Goal: Task Accomplishment & Management: Complete application form

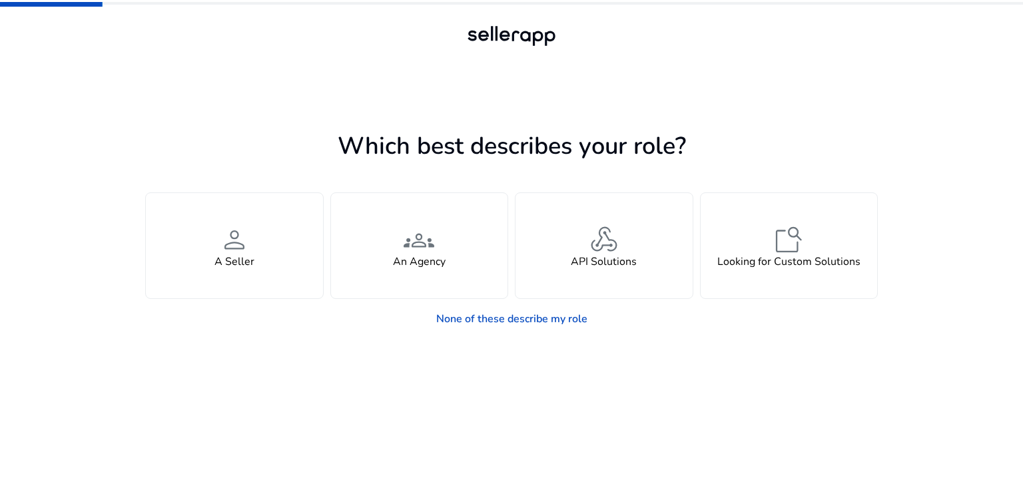
click at [243, 155] on h1 "Which best describes your role?" at bounding box center [511, 146] width 733 height 29
click at [648, 406] on app-seller-type "Which best describes your role? You manage your own brand or store and are look…" at bounding box center [511, 307] width 733 height 360
click at [525, 376] on app-seller-type "Which best describes your role? You manage your own brand or store and are look…" at bounding box center [511, 307] width 733 height 360
click at [320, 343] on app-seller-type "Which best describes your role? You manage your own brand or store and are look…" at bounding box center [511, 307] width 733 height 360
click at [320, 361] on app-seller-type "Which best describes your role? You manage your own brand or store and are look…" at bounding box center [511, 307] width 733 height 360
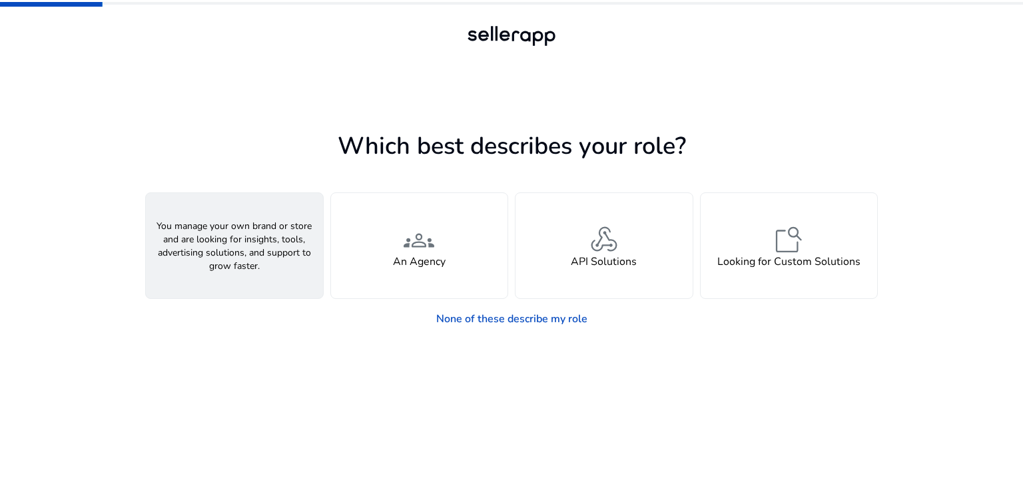
click at [235, 252] on span "person" at bounding box center [235, 240] width 32 height 32
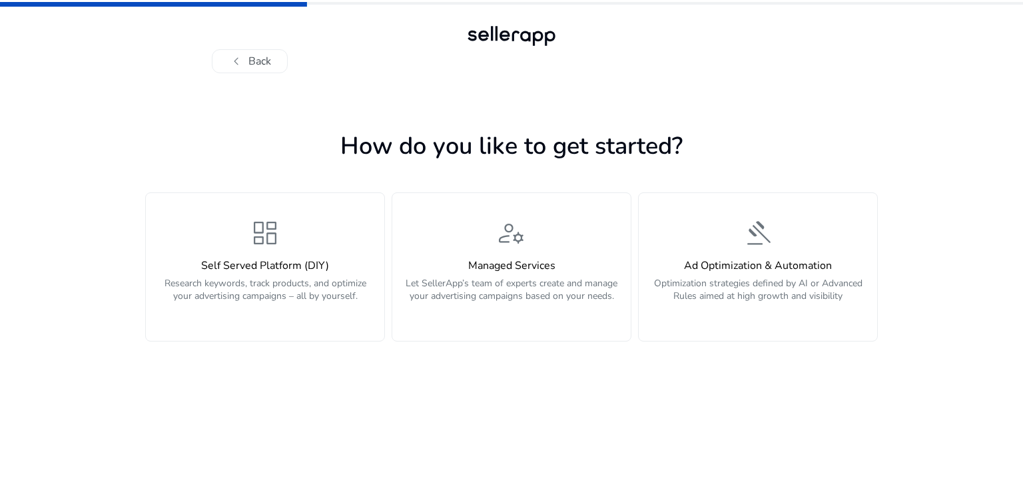
click at [999, 130] on div "chevron_left Back How do you like to get started? dashboard Self Served Platfor…" at bounding box center [511, 243] width 1023 height 486
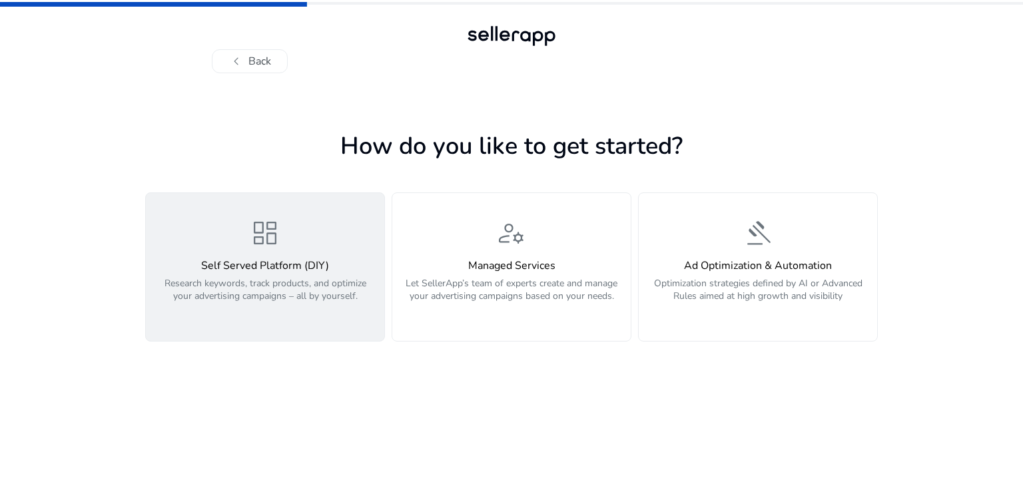
click at [245, 274] on div "Self Served Platform (DIY) Research keywords, track products, and optimize your…" at bounding box center [265, 288] width 223 height 57
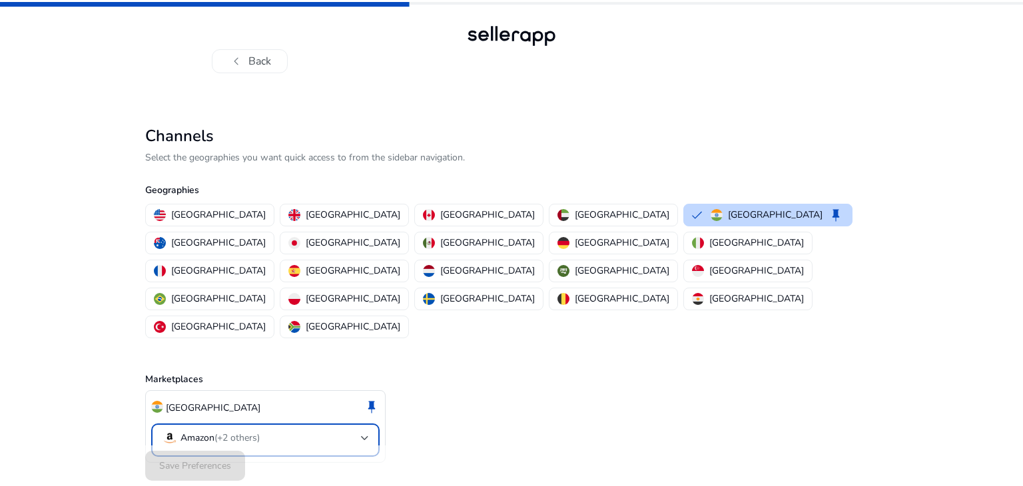
click at [299, 430] on mat-select-trigger "Amazon (+2 others)" at bounding box center [261, 438] width 199 height 16
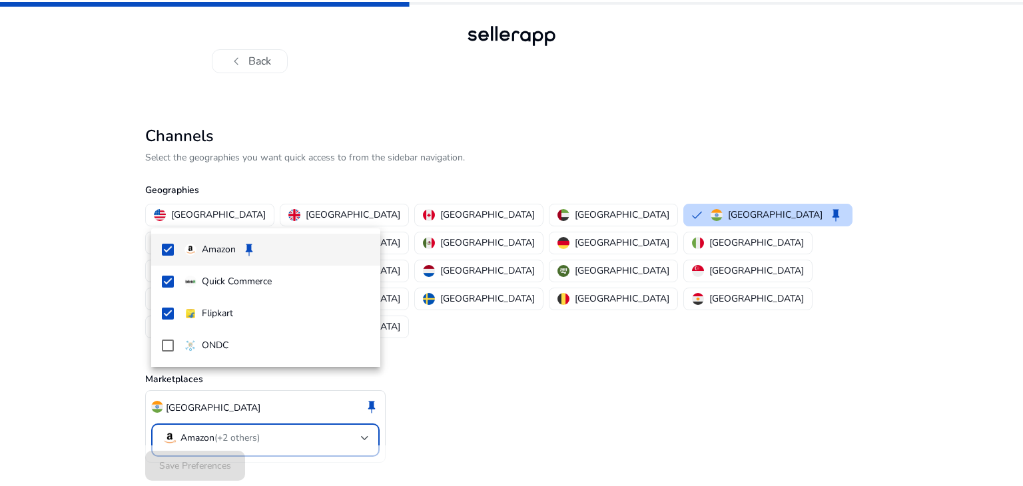
click at [318, 424] on div at bounding box center [511, 243] width 1023 height 486
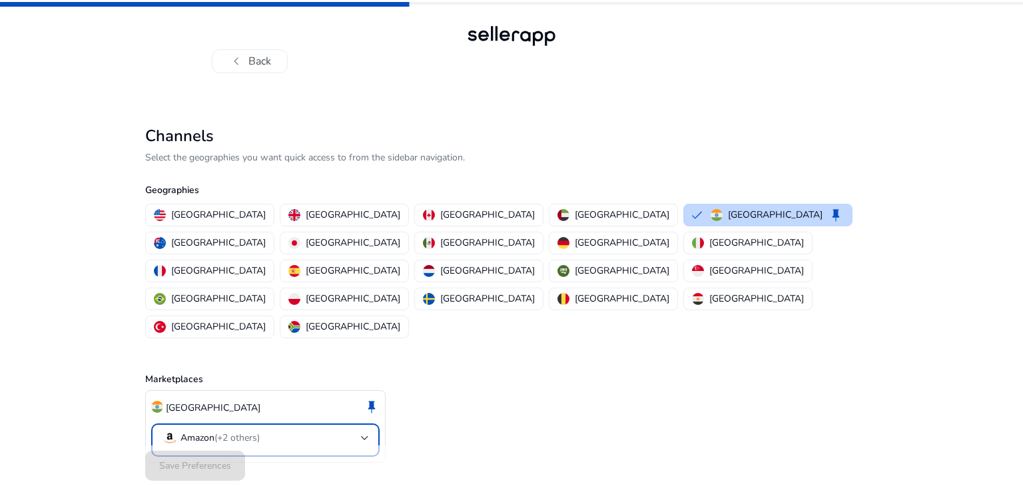
click at [266, 430] on mat-select-trigger "Amazon (+2 others)" at bounding box center [261, 438] width 199 height 16
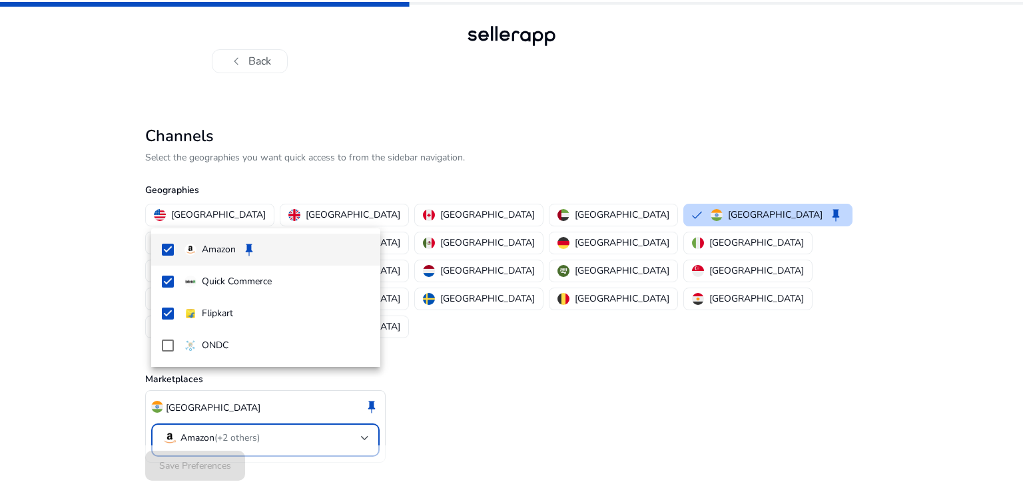
click at [462, 368] on div at bounding box center [511, 243] width 1023 height 486
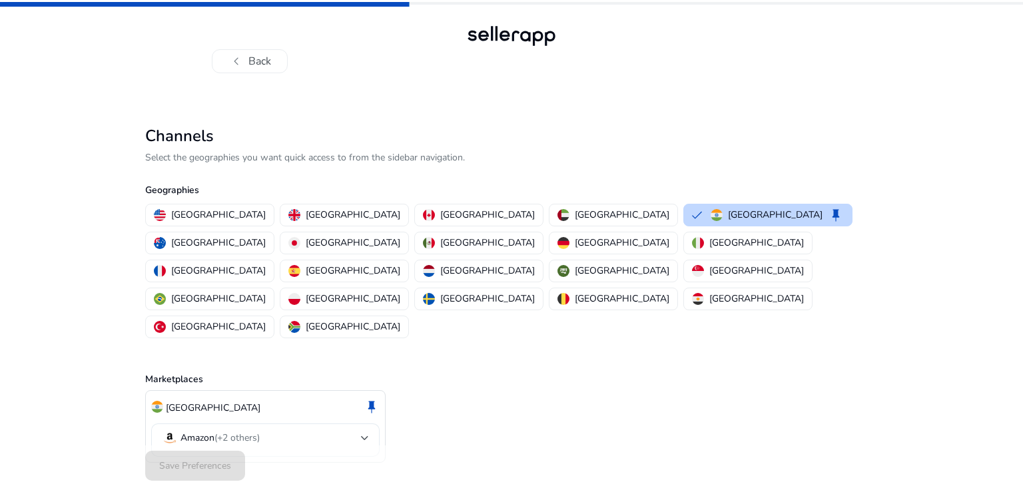
click at [255, 432] on span "(+2 others)" at bounding box center [237, 438] width 45 height 13
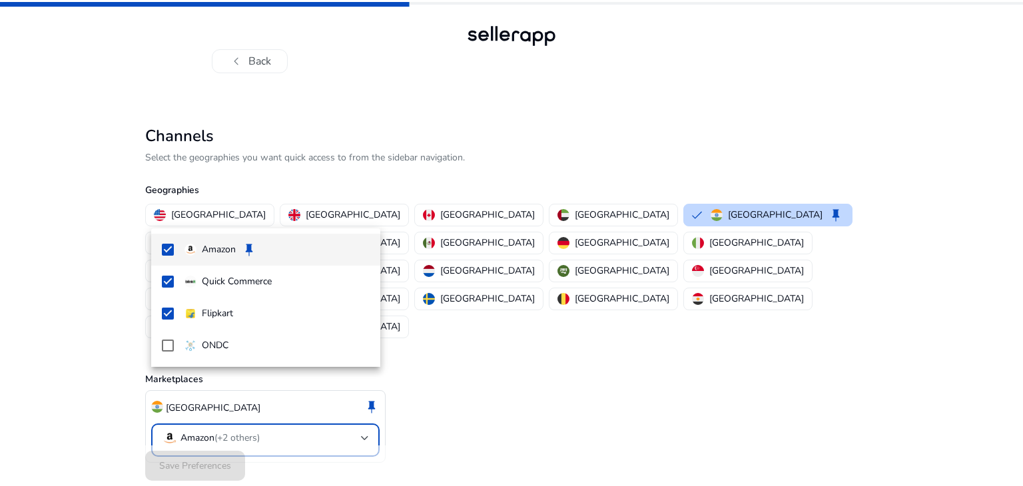
click at [438, 353] on div at bounding box center [511, 243] width 1023 height 486
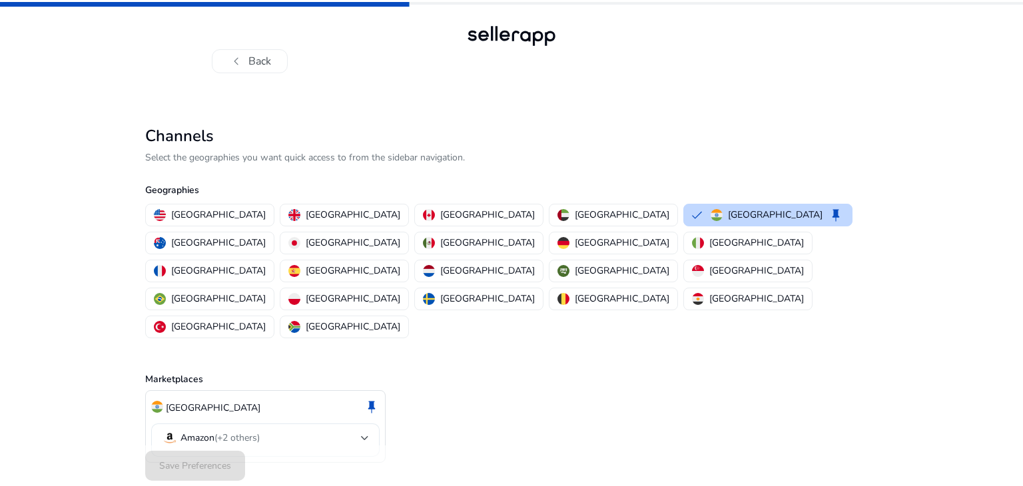
click at [303, 430] on mat-select-trigger "Amazon (+2 others)" at bounding box center [261, 438] width 199 height 16
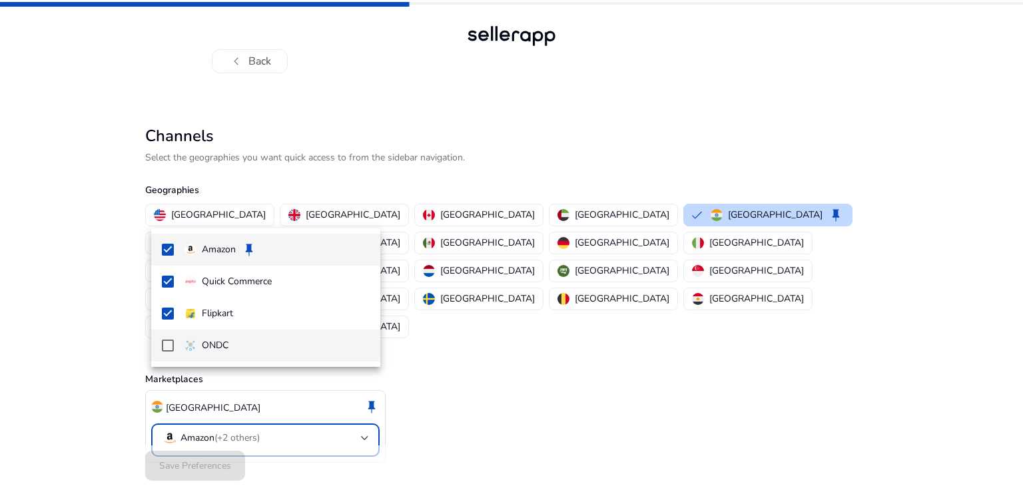
click at [168, 343] on mat-pseudo-checkbox at bounding box center [168, 346] width 12 height 12
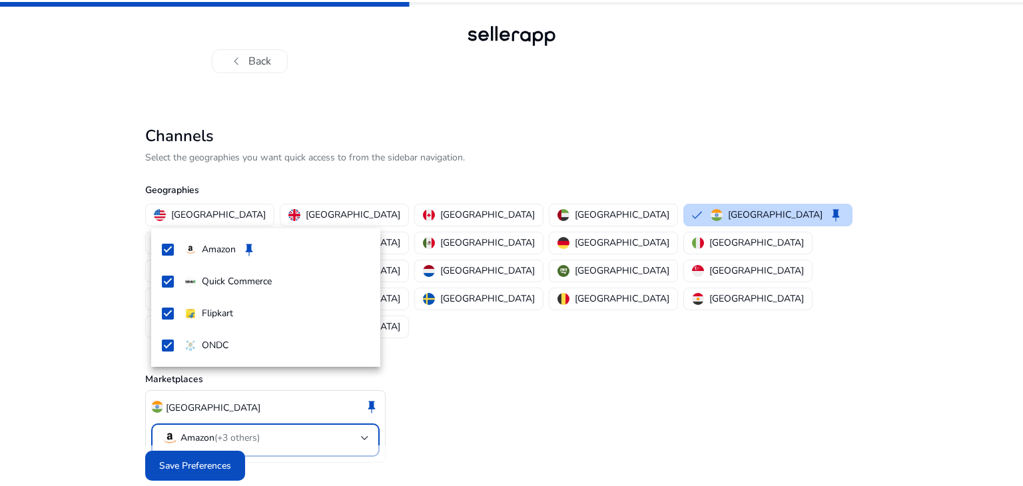
click at [186, 438] on div at bounding box center [511, 243] width 1023 height 486
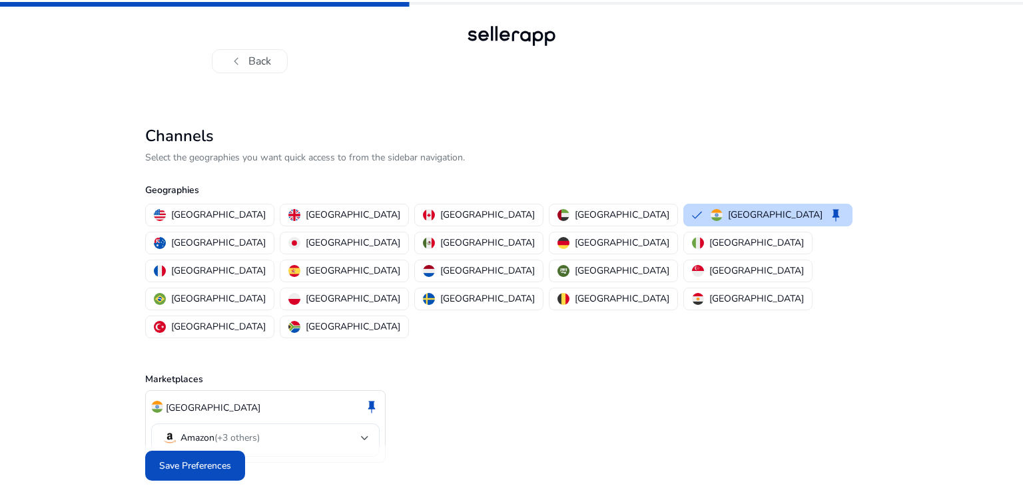
click at [186, 459] on span "Save Preferences" at bounding box center [195, 466] width 72 height 14
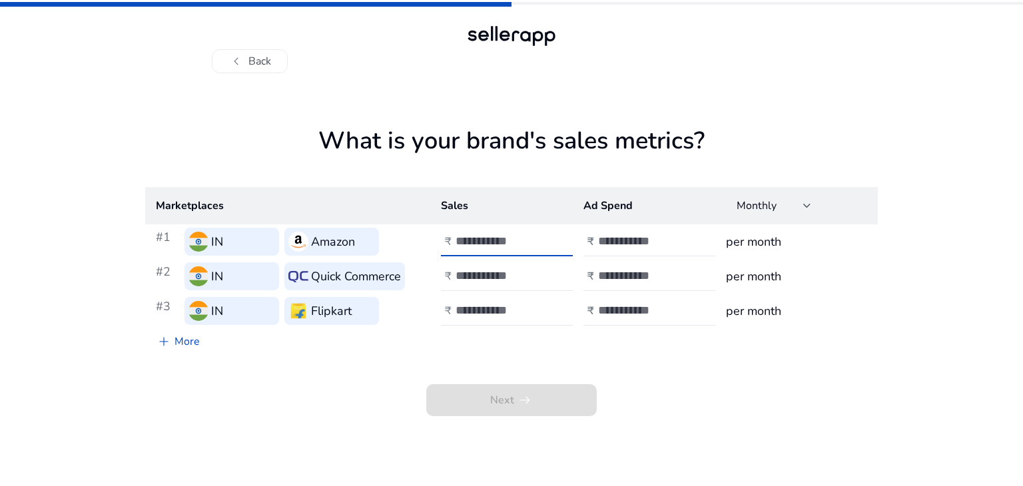
click at [474, 240] on input "number" at bounding box center [501, 241] width 90 height 15
type input "*"
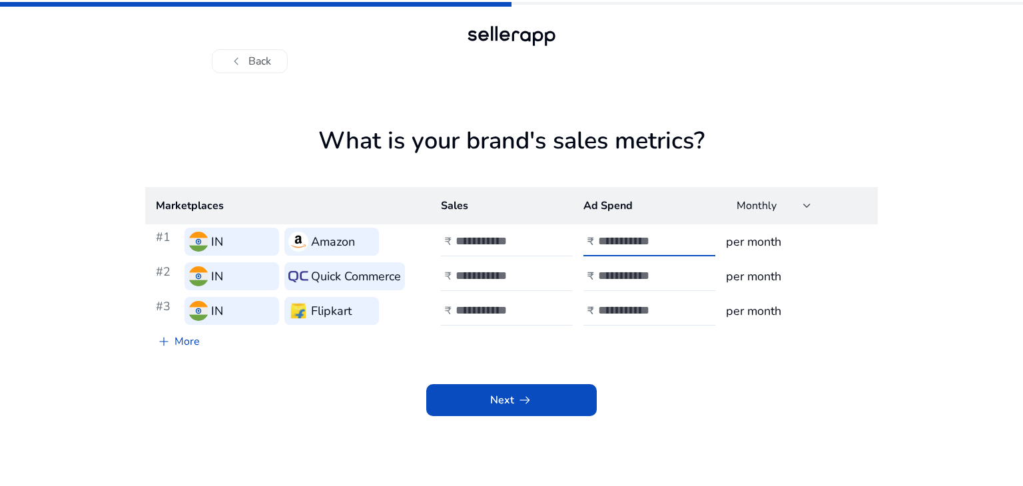
type input "*"
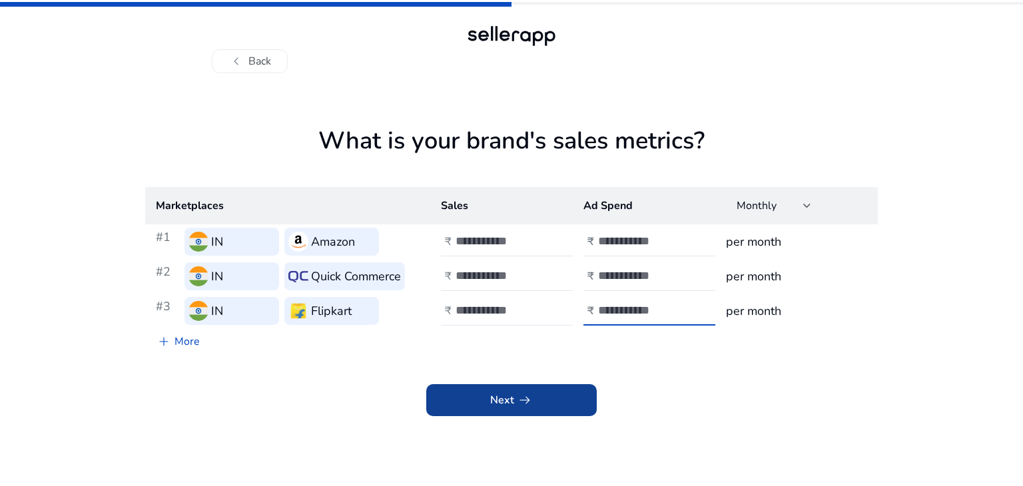
type input "*"
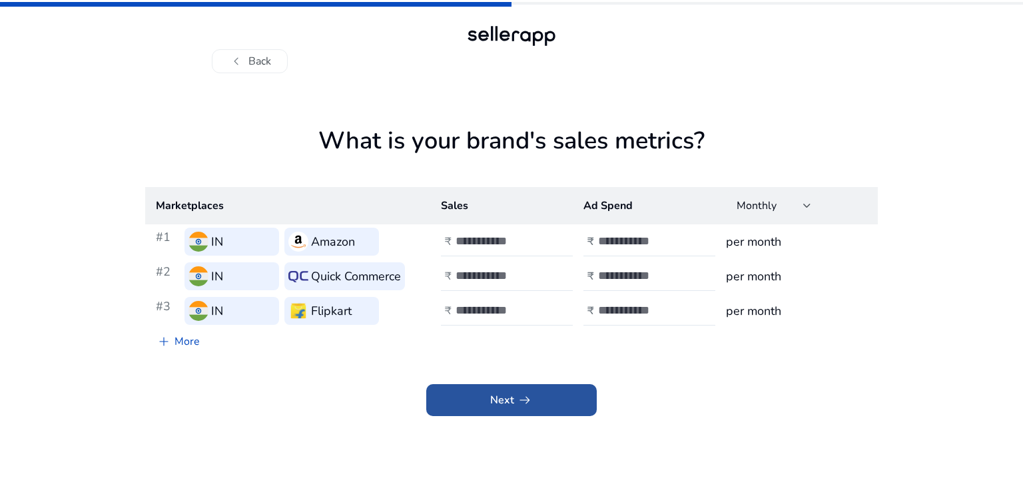
click at [508, 398] on span "Next arrow_right_alt" at bounding box center [511, 400] width 43 height 16
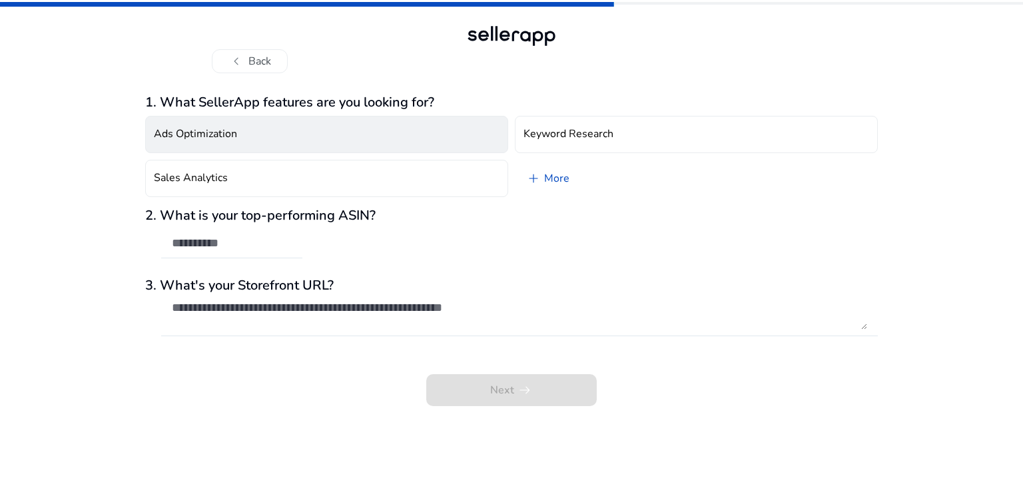
click at [215, 141] on h4 "Ads Optimization" at bounding box center [195, 134] width 83 height 13
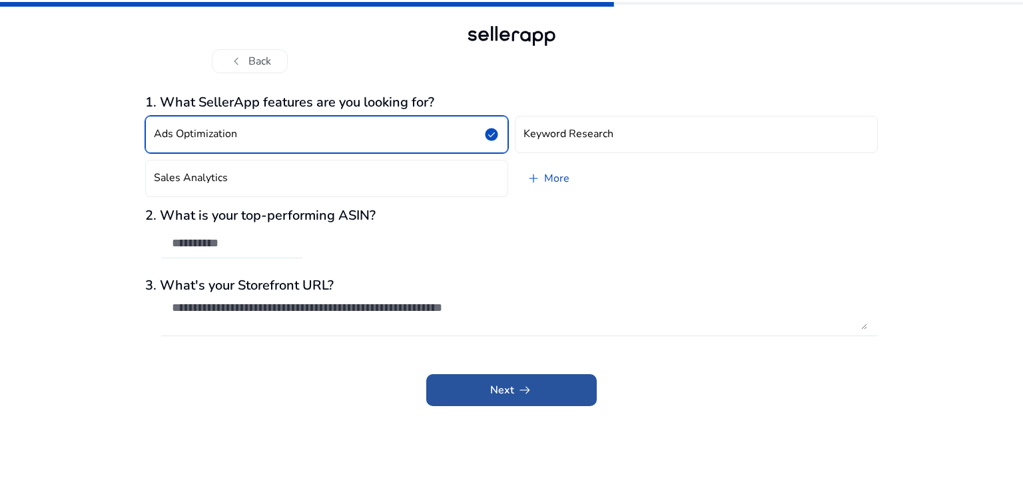
click at [496, 392] on span "Next arrow_right_alt" at bounding box center [511, 390] width 43 height 16
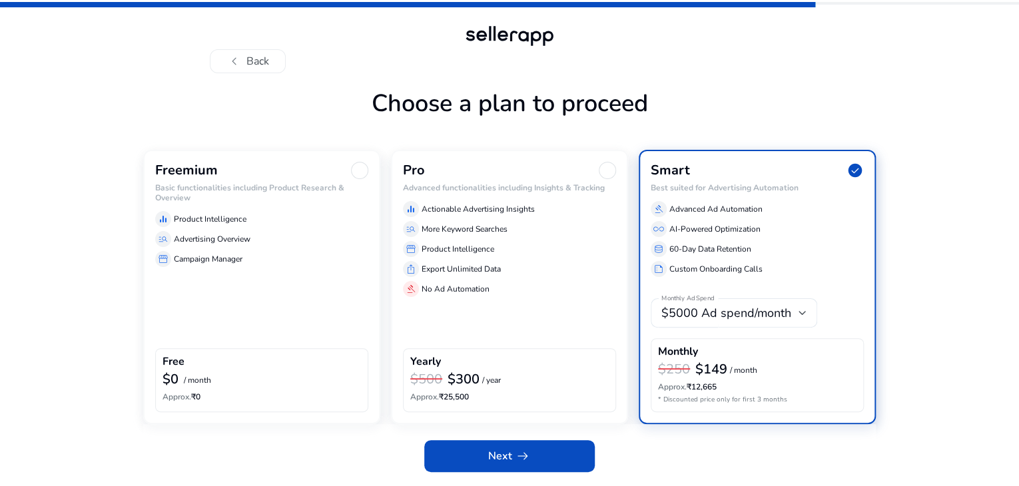
click at [210, 245] on p "Advertising Overview" at bounding box center [212, 239] width 77 height 12
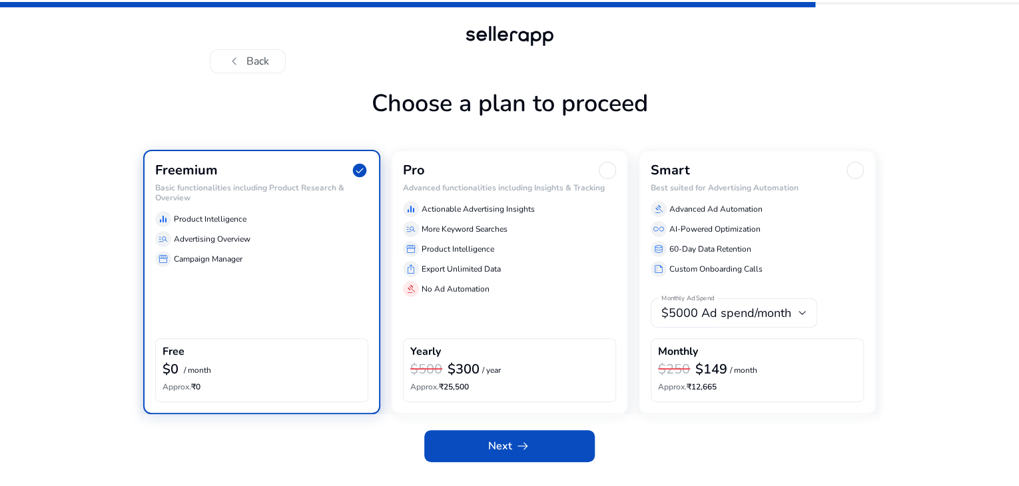
scroll to position [29, 0]
click at [508, 454] on span "Next arrow_right_alt" at bounding box center [509, 446] width 43 height 16
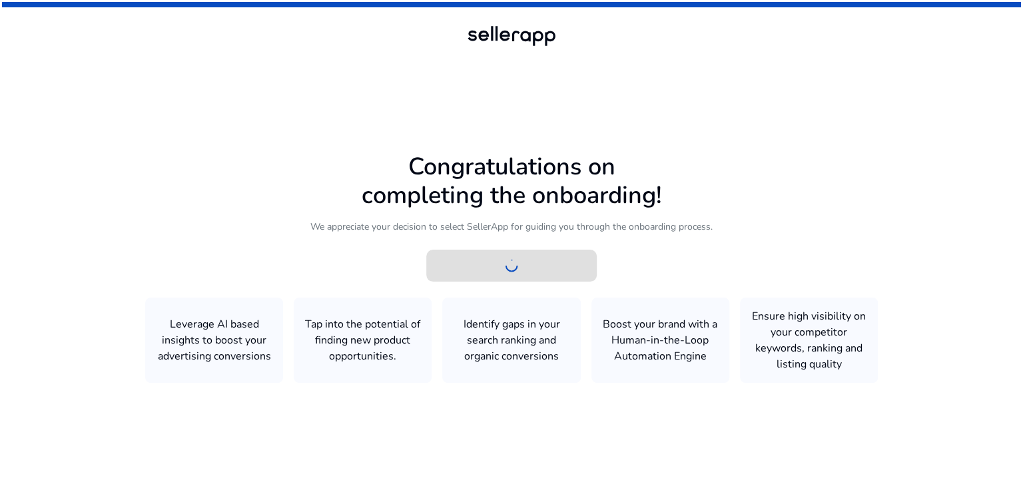
scroll to position [0, 0]
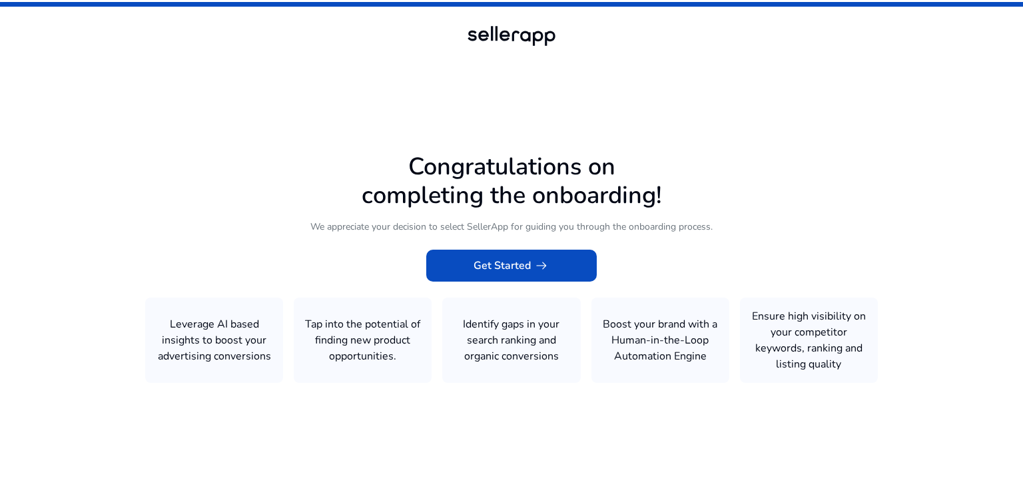
click at [540, 391] on icon at bounding box center [511, 241] width 1023 height 482
click at [285, 408] on icon at bounding box center [511, 241] width 1023 height 482
